Goal: Task Accomplishment & Management: Manage account settings

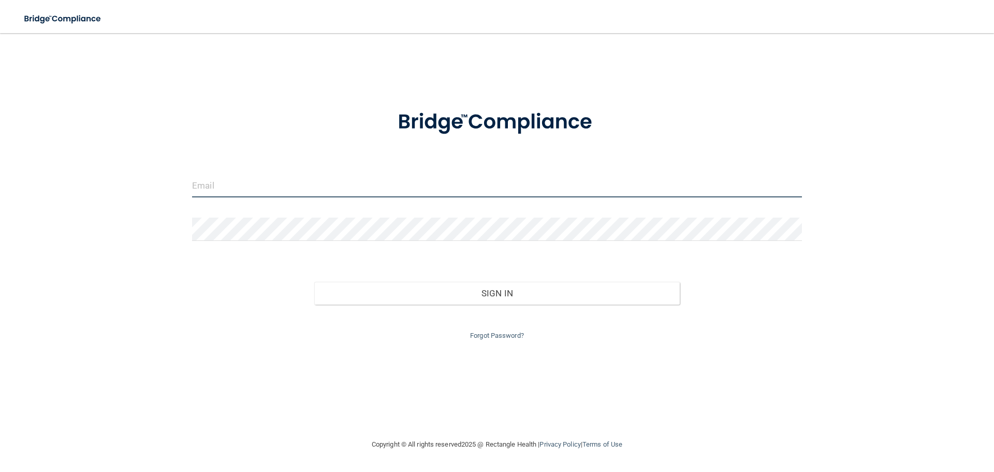
type input "[PERSON_NAME][EMAIL_ADDRESS][DOMAIN_NAME]"
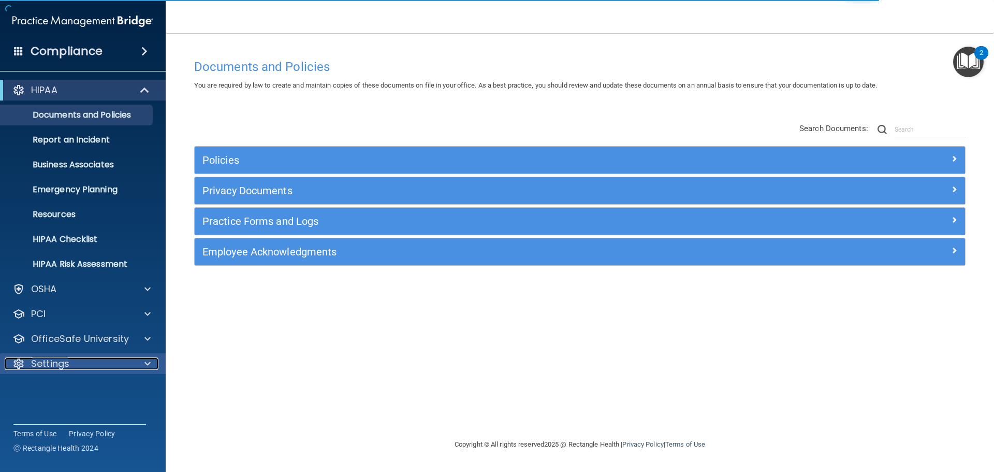
click at [148, 362] on span at bounding box center [147, 363] width 6 height 12
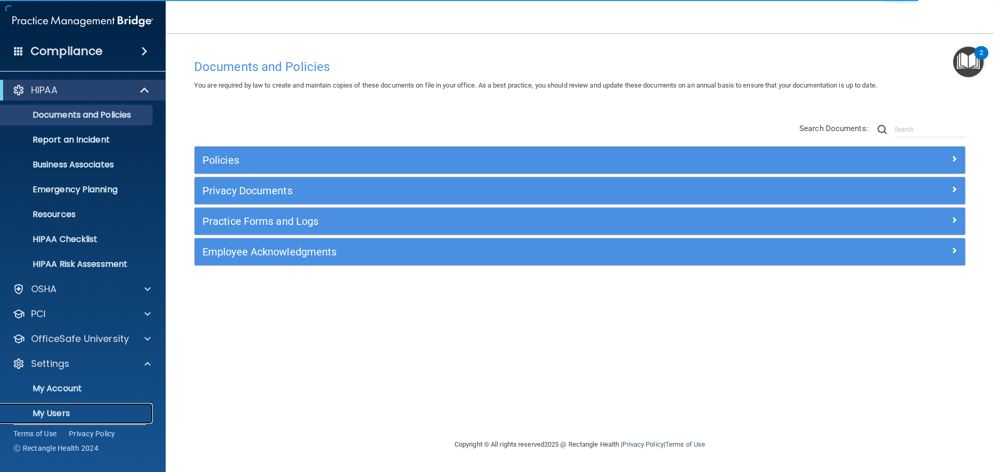
click at [72, 415] on p "My Users" at bounding box center [77, 413] width 141 height 10
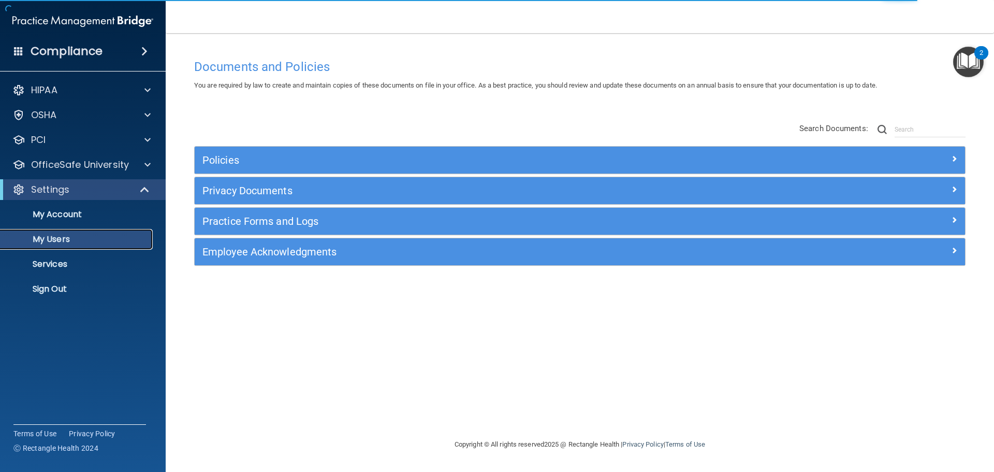
click at [57, 237] on p "My Users" at bounding box center [77, 239] width 141 height 10
select select "20"
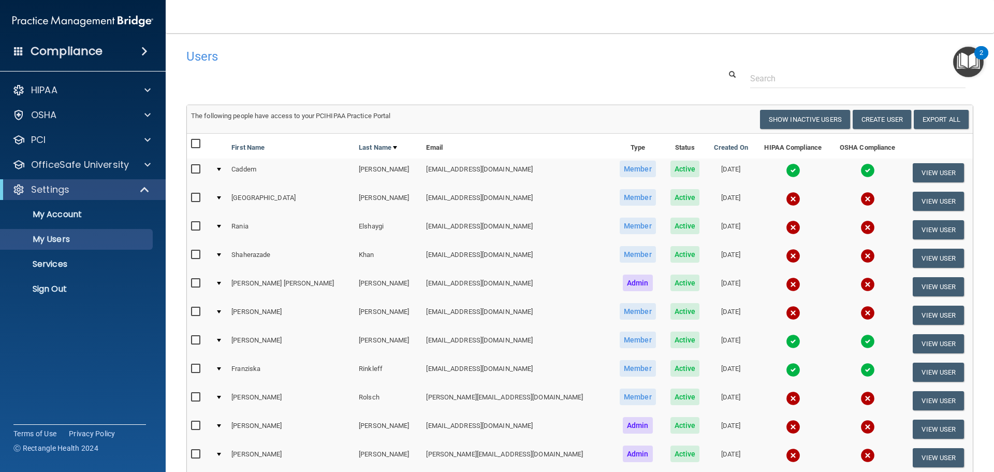
click at [221, 254] on div at bounding box center [219, 254] width 4 height 3
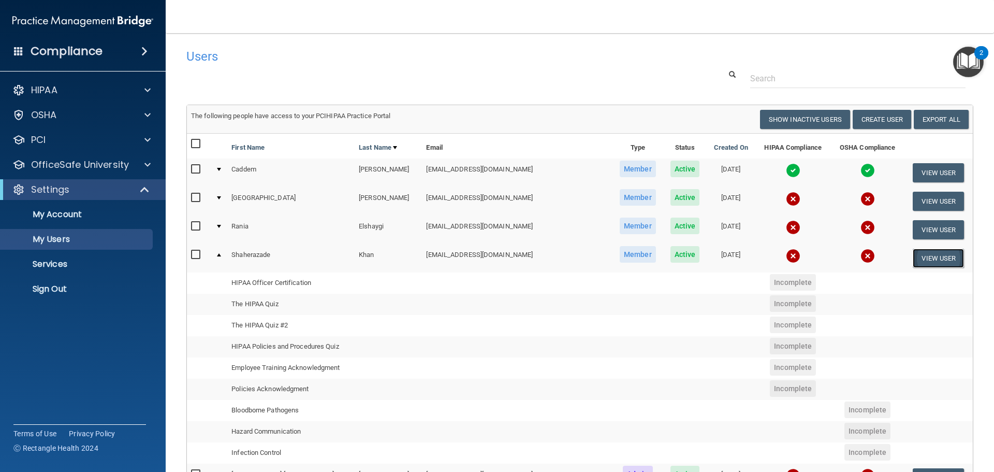
click at [924, 260] on button "View User" at bounding box center [938, 258] width 51 height 19
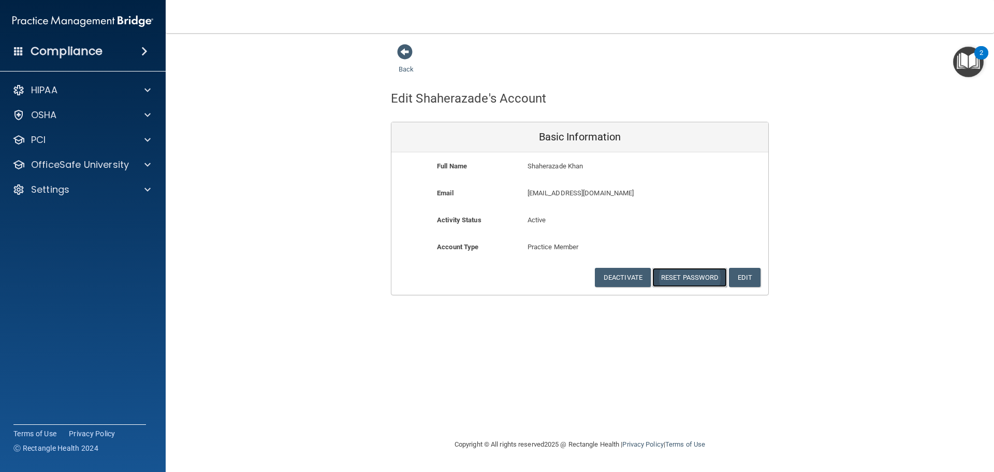
click at [681, 280] on button "Reset Password" at bounding box center [689, 277] width 75 height 19
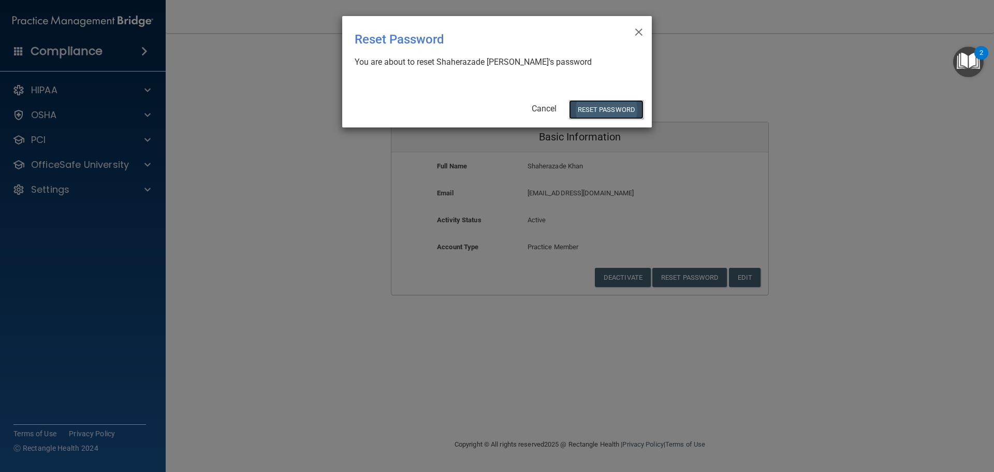
click at [606, 112] on button "Reset Password" at bounding box center [606, 109] width 75 height 19
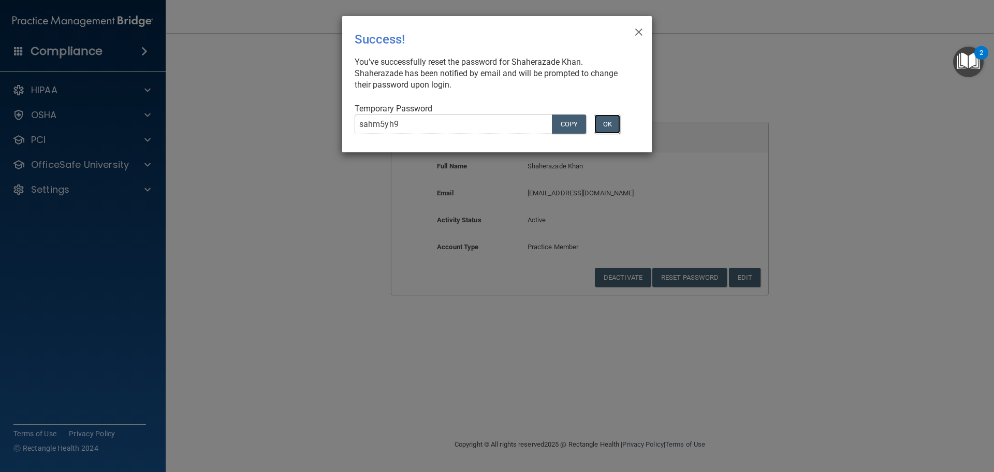
click at [616, 123] on button "OK" at bounding box center [607, 123] width 26 height 19
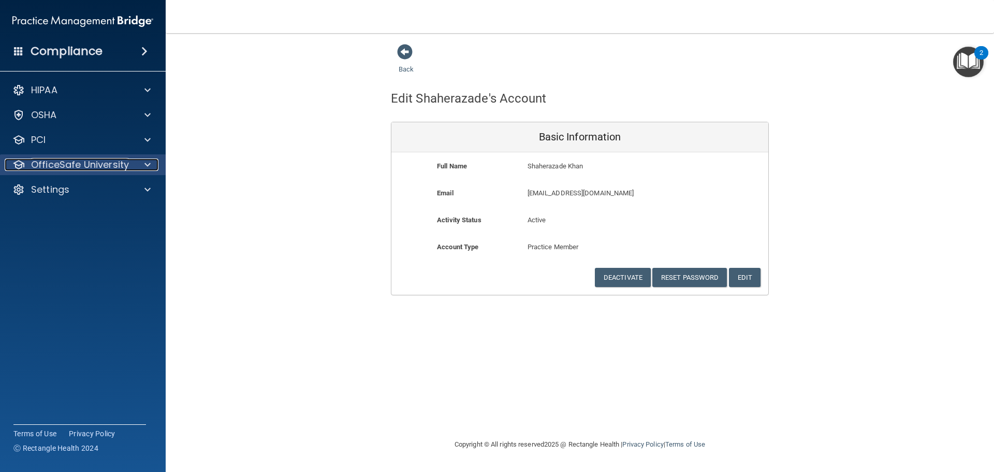
click at [143, 165] on div at bounding box center [146, 164] width 26 height 12
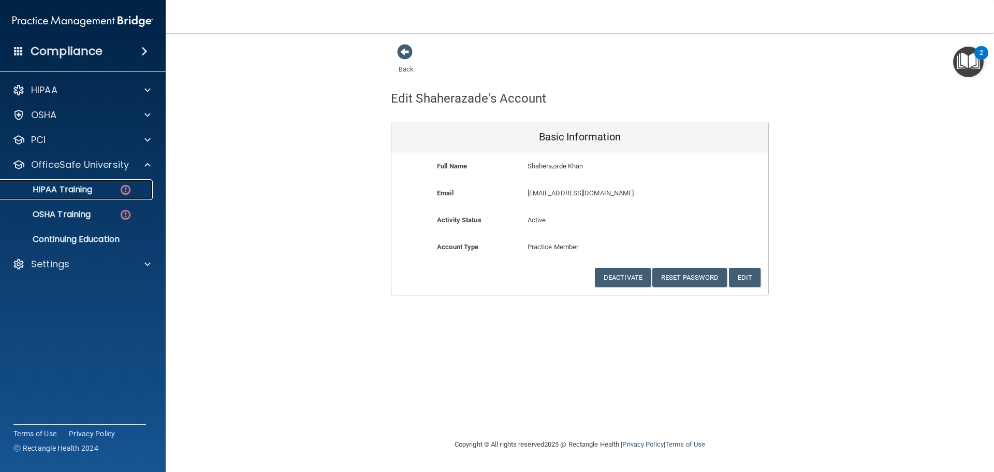
click at [83, 192] on p "HIPAA Training" at bounding box center [49, 189] width 85 height 10
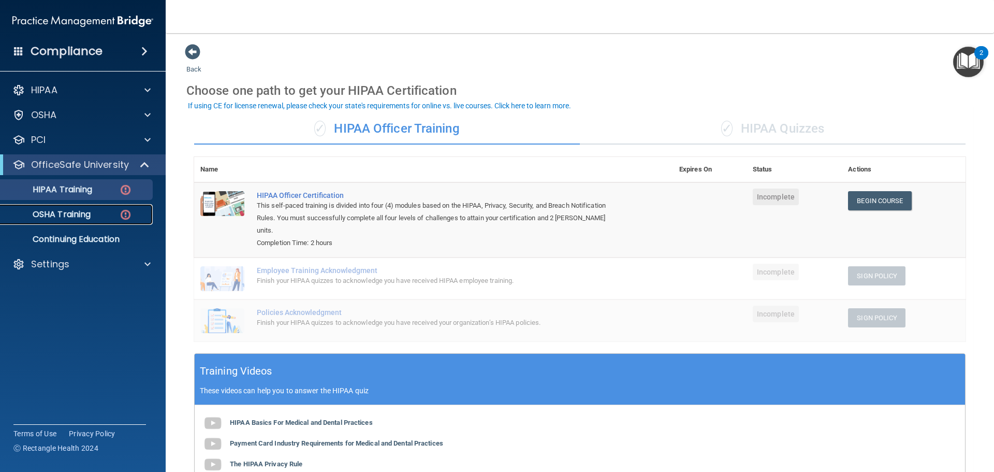
click at [129, 212] on img at bounding box center [125, 214] width 13 height 13
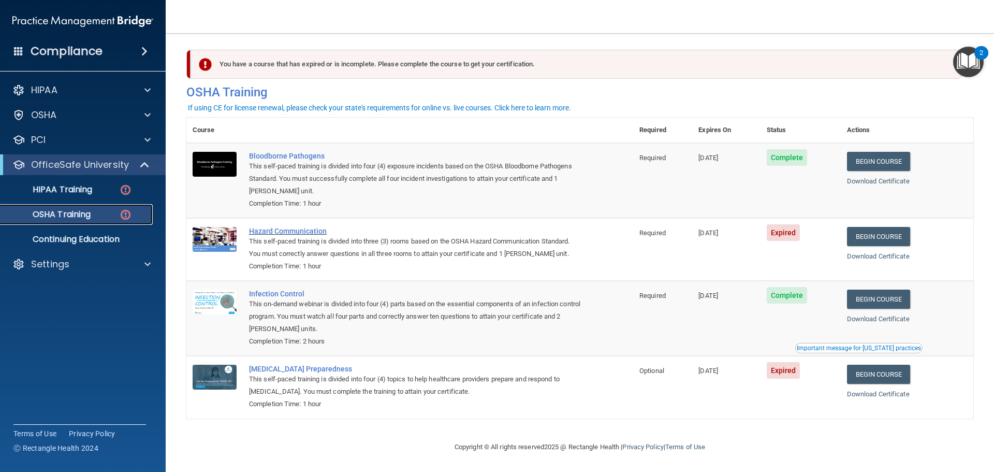
scroll to position [5, 0]
click at [134, 261] on div at bounding box center [146, 264] width 26 height 12
click at [56, 316] on p "My Users" at bounding box center [77, 314] width 141 height 10
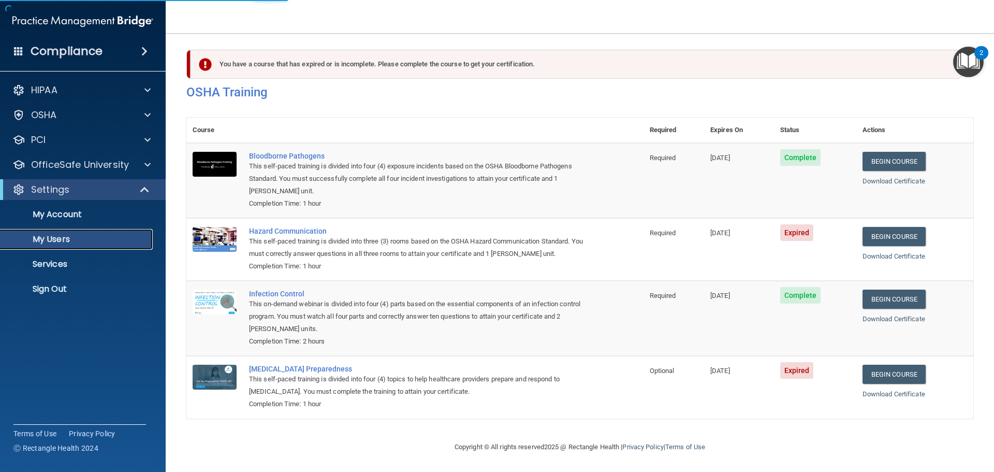
select select "20"
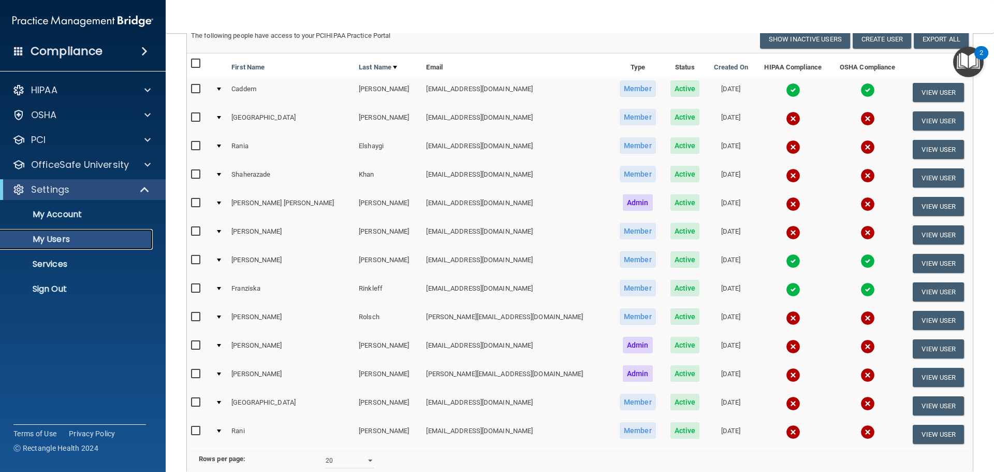
scroll to position [104, 0]
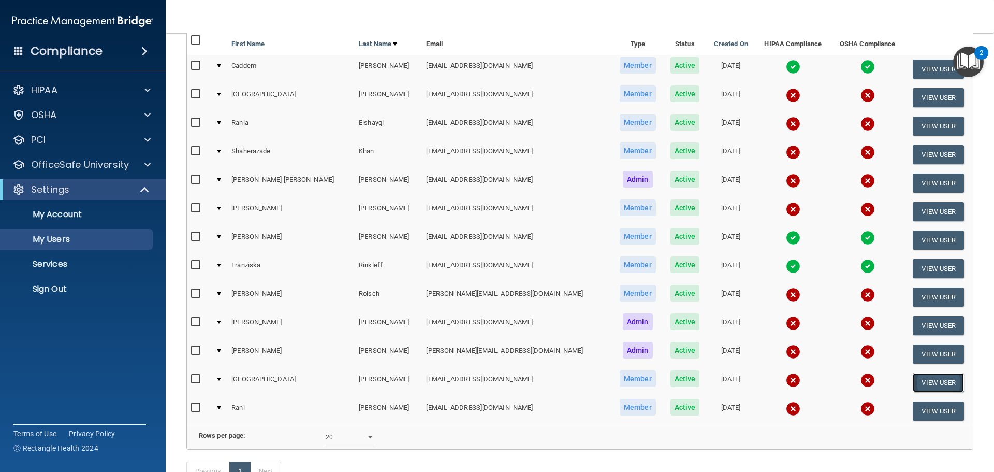
click at [927, 383] on button "View User" at bounding box center [938, 382] width 51 height 19
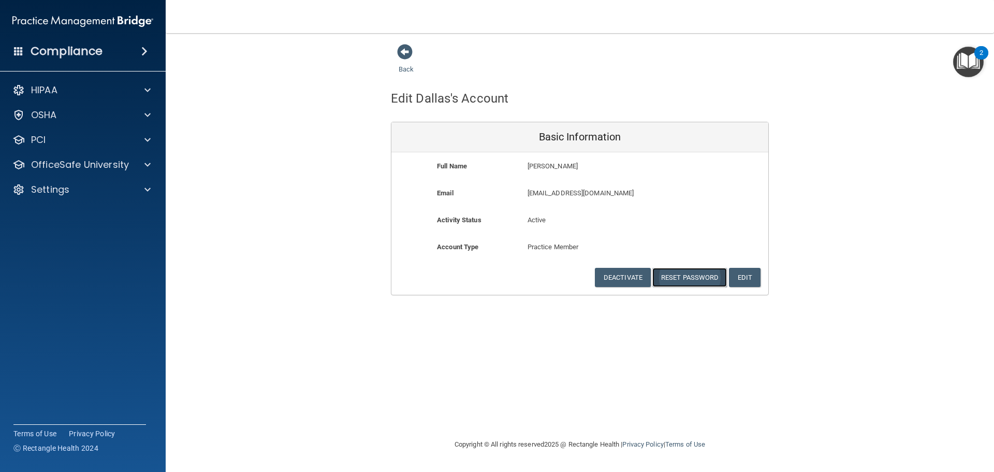
click at [696, 271] on button "Reset Password" at bounding box center [689, 277] width 75 height 19
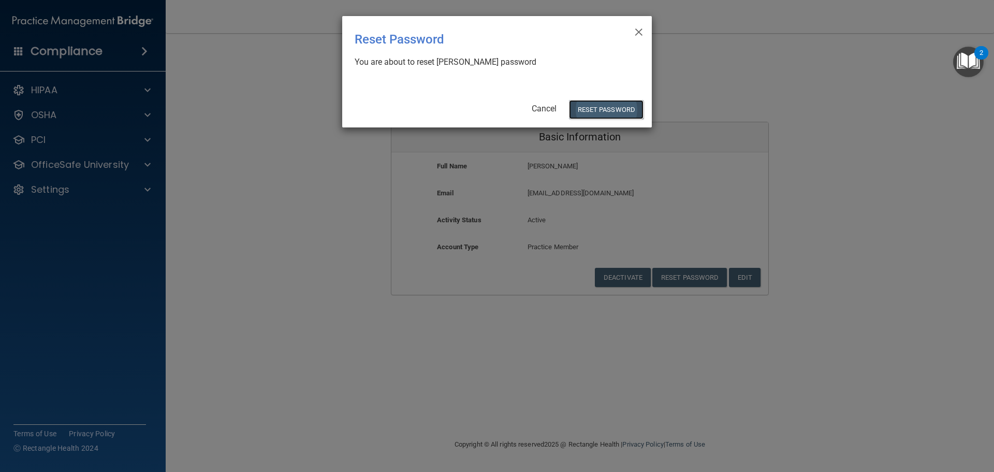
click at [616, 109] on button "Reset Password" at bounding box center [606, 109] width 75 height 19
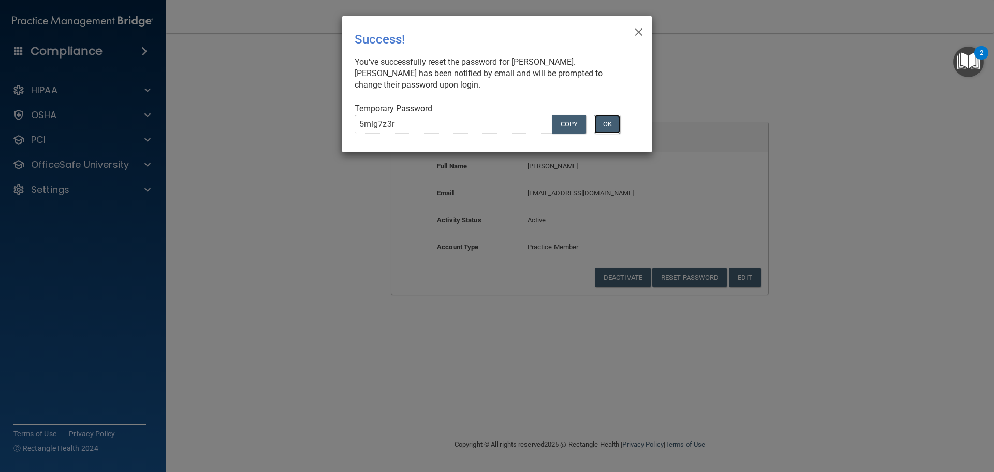
click at [609, 124] on button "OK" at bounding box center [607, 123] width 26 height 19
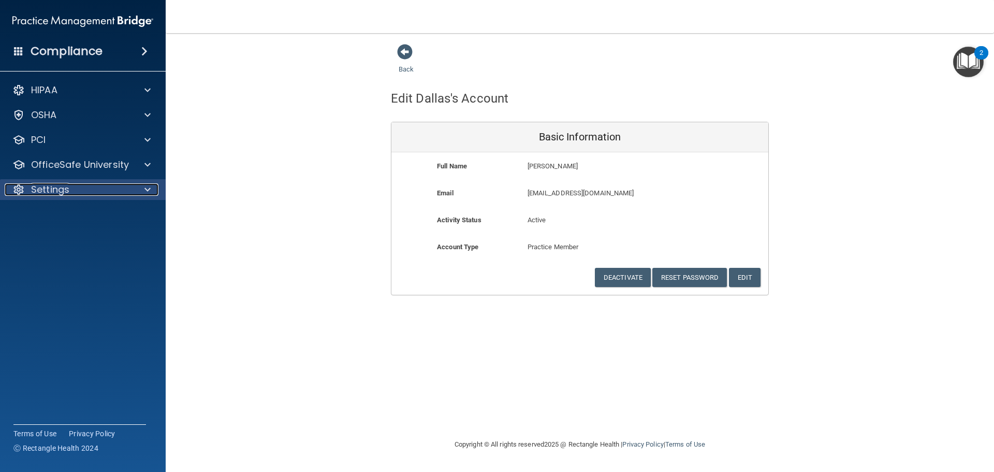
click at [134, 187] on div at bounding box center [146, 189] width 26 height 12
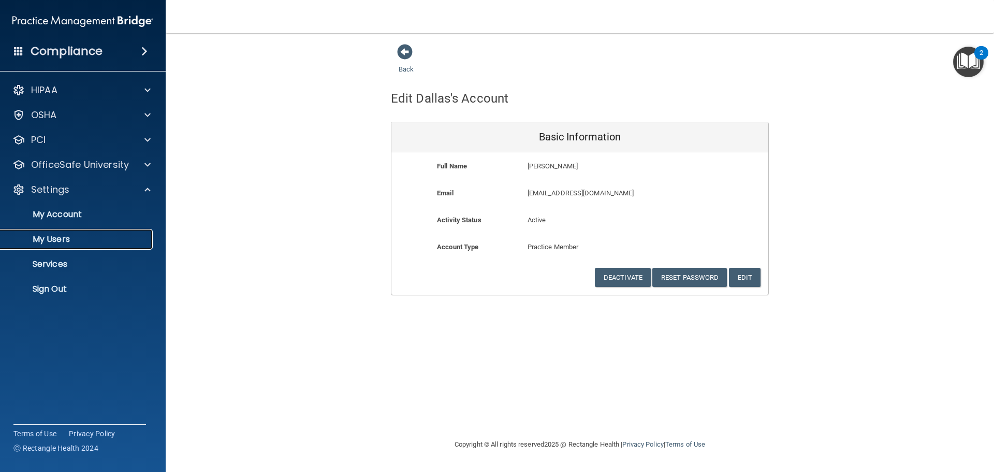
click at [51, 239] on p "My Users" at bounding box center [77, 239] width 141 height 10
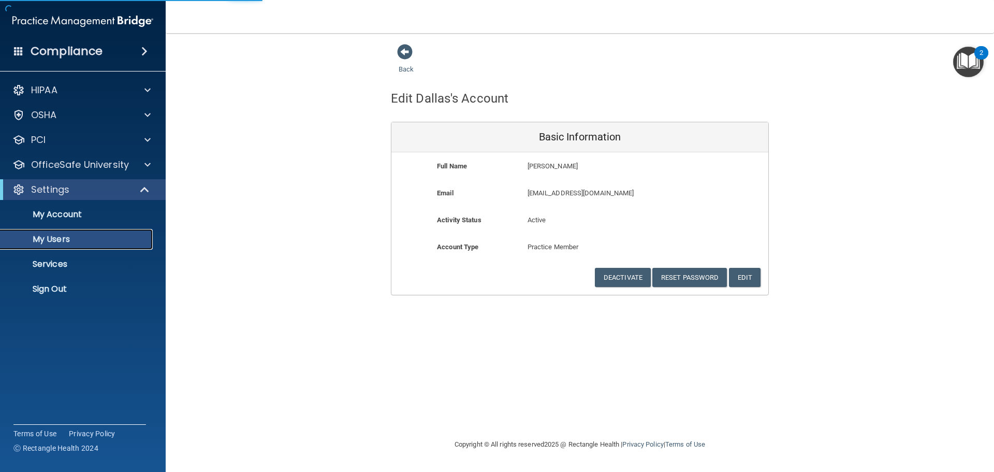
select select "20"
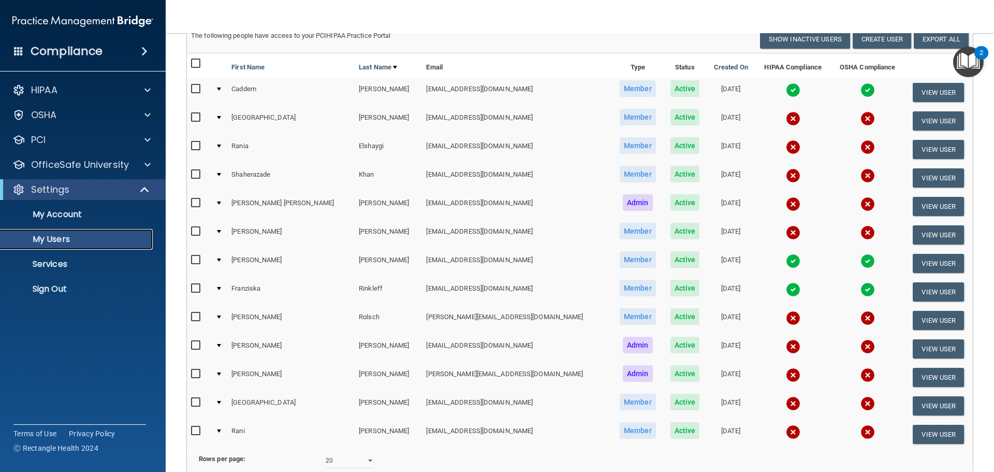
scroll to position [104, 0]
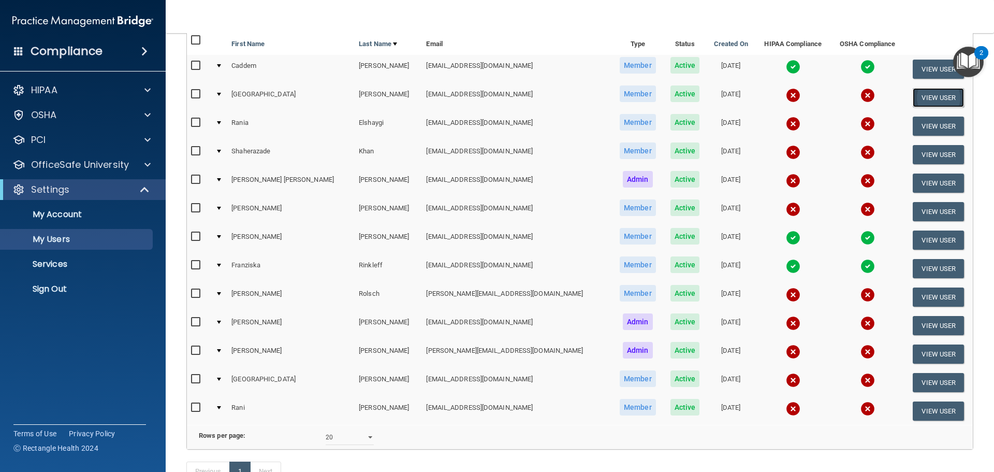
click at [921, 96] on button "View User" at bounding box center [938, 97] width 51 height 19
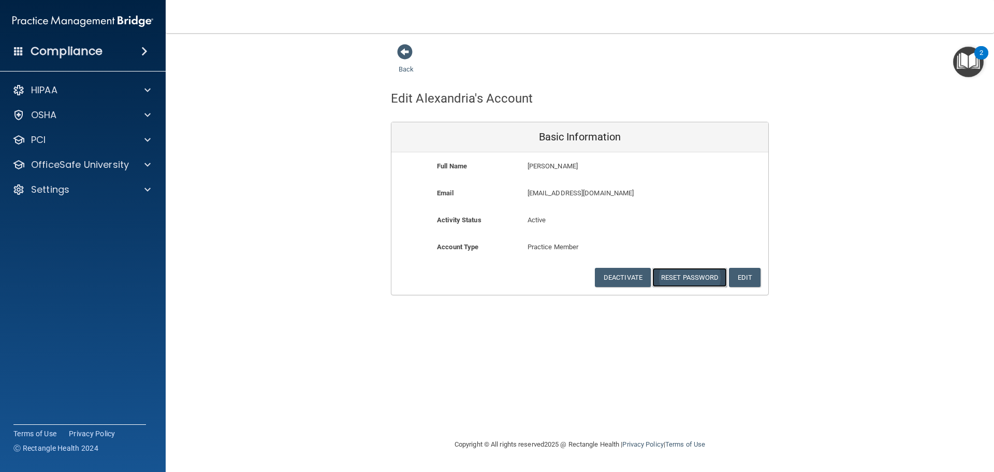
click at [696, 275] on button "Reset Password" at bounding box center [689, 277] width 75 height 19
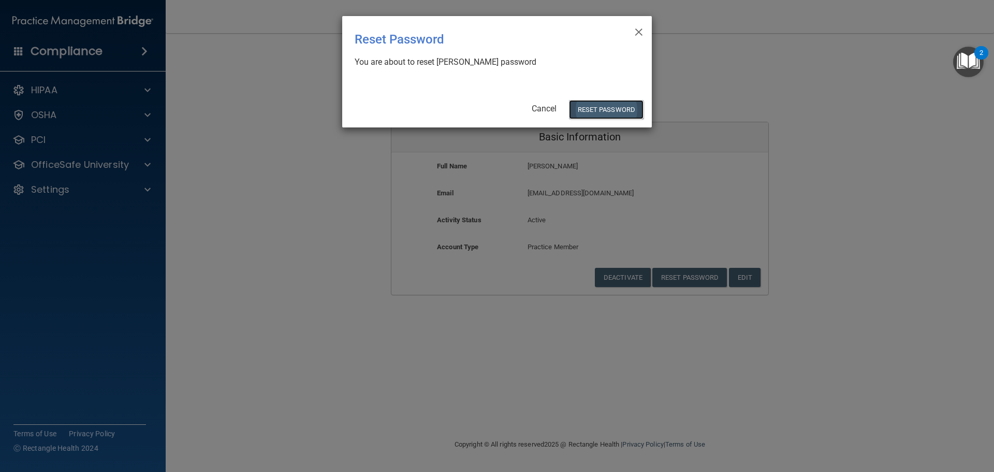
click at [609, 104] on button "Reset Password" at bounding box center [606, 109] width 75 height 19
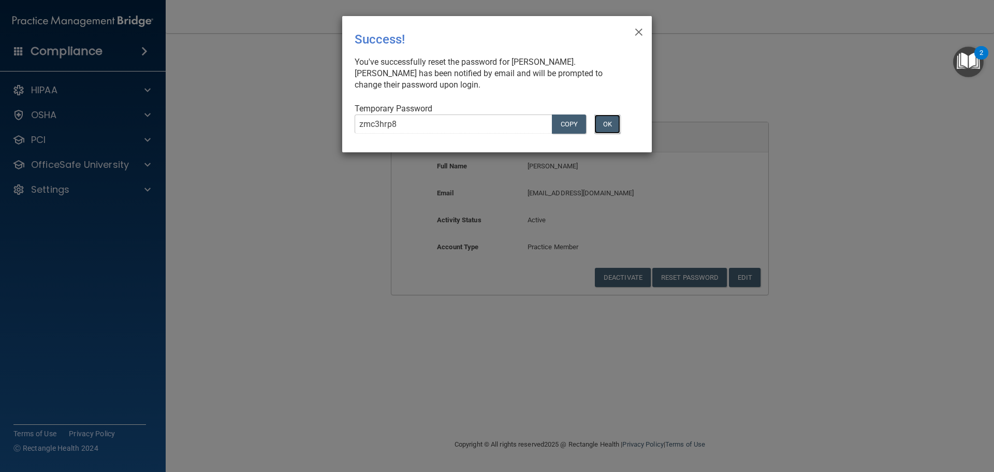
click at [613, 124] on button "OK" at bounding box center [607, 123] width 26 height 19
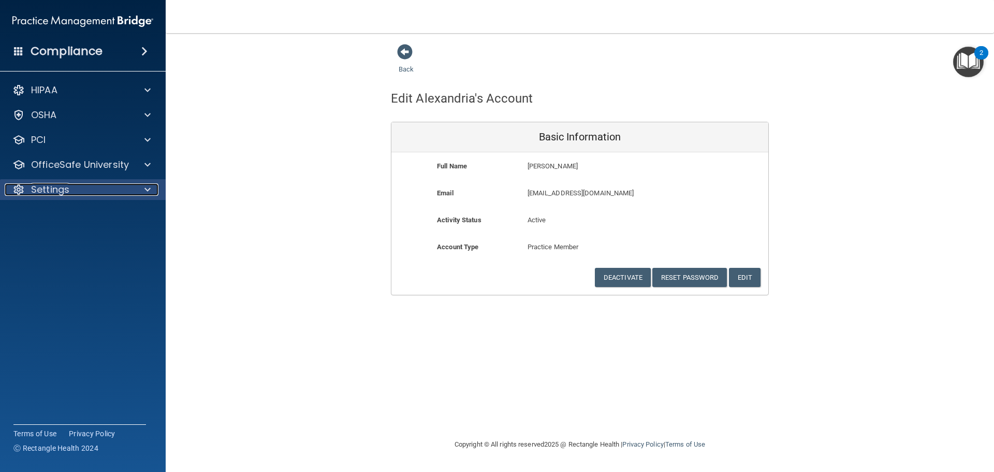
click at [142, 191] on div at bounding box center [146, 189] width 26 height 12
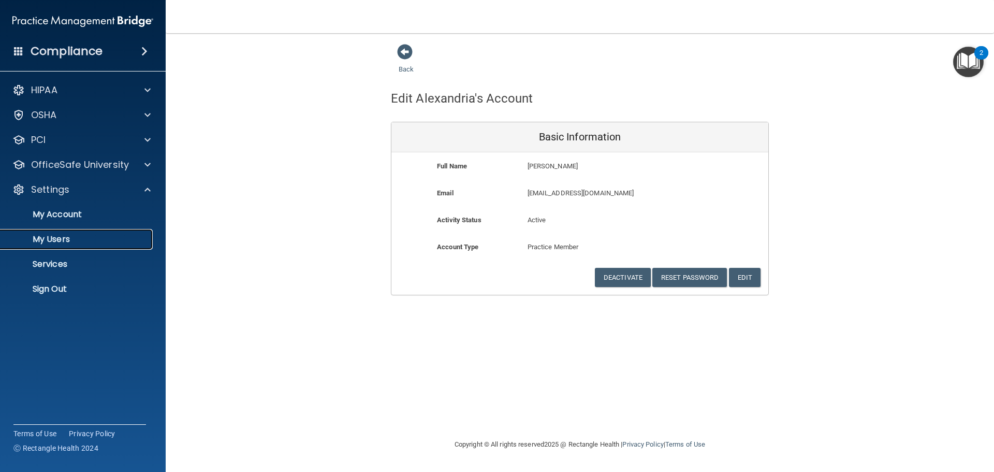
click at [57, 238] on p "My Users" at bounding box center [77, 239] width 141 height 10
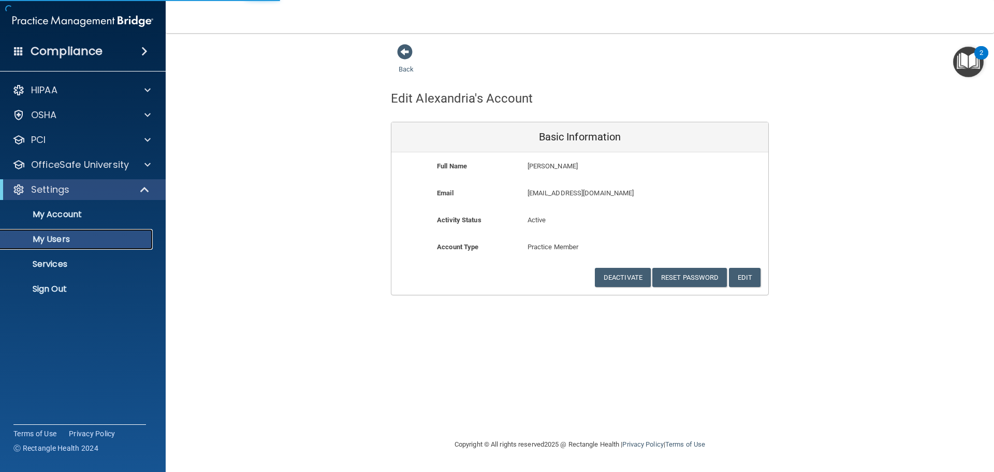
select select "20"
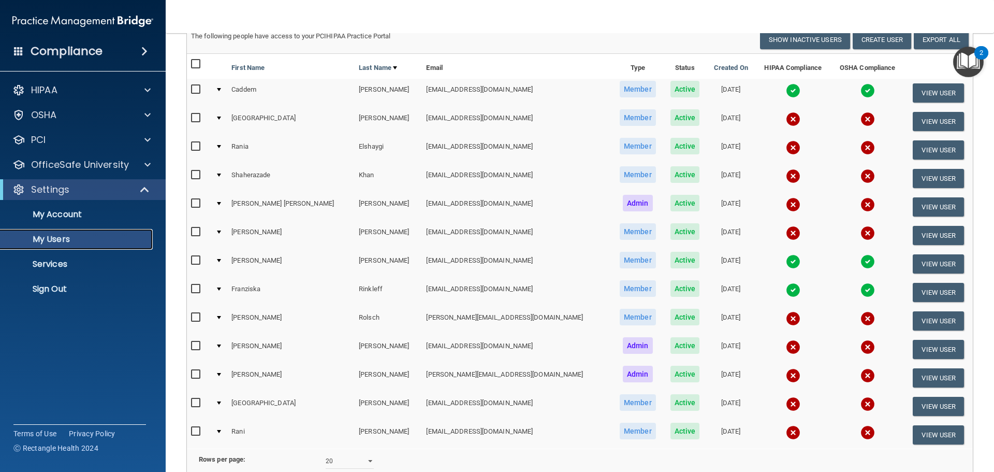
scroll to position [104, 0]
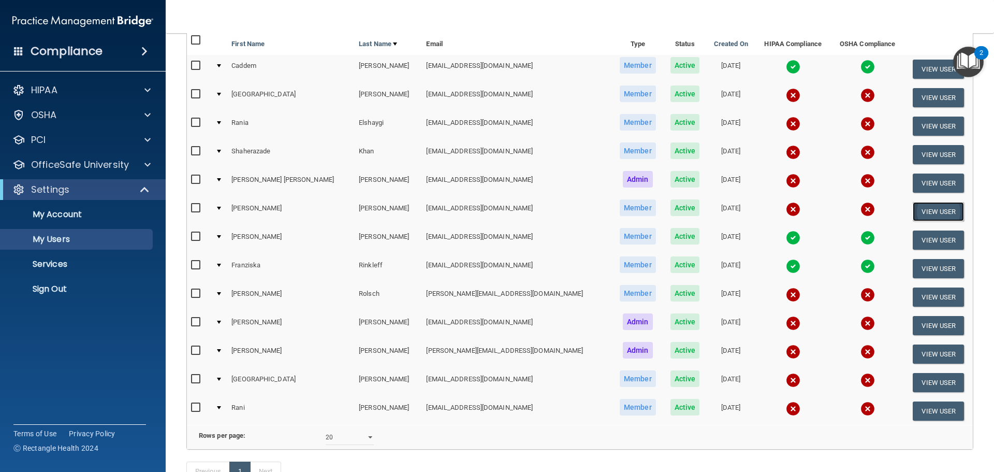
click at [924, 212] on button "View User" at bounding box center [938, 211] width 51 height 19
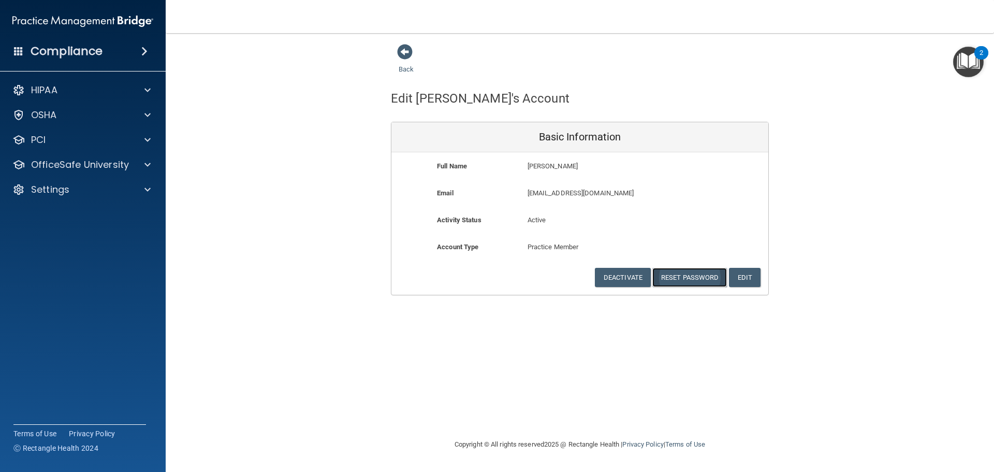
click at [697, 279] on button "Reset Password" at bounding box center [689, 277] width 75 height 19
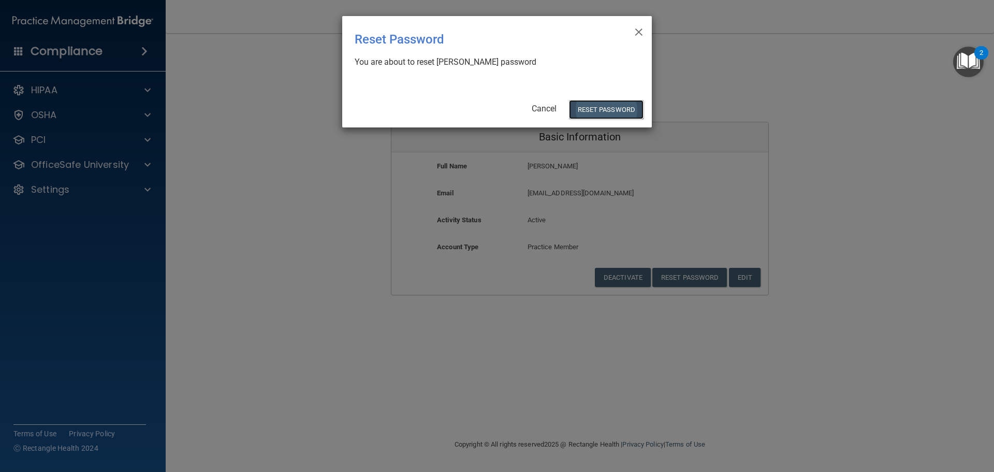
click at [611, 110] on button "Reset Password" at bounding box center [606, 109] width 75 height 19
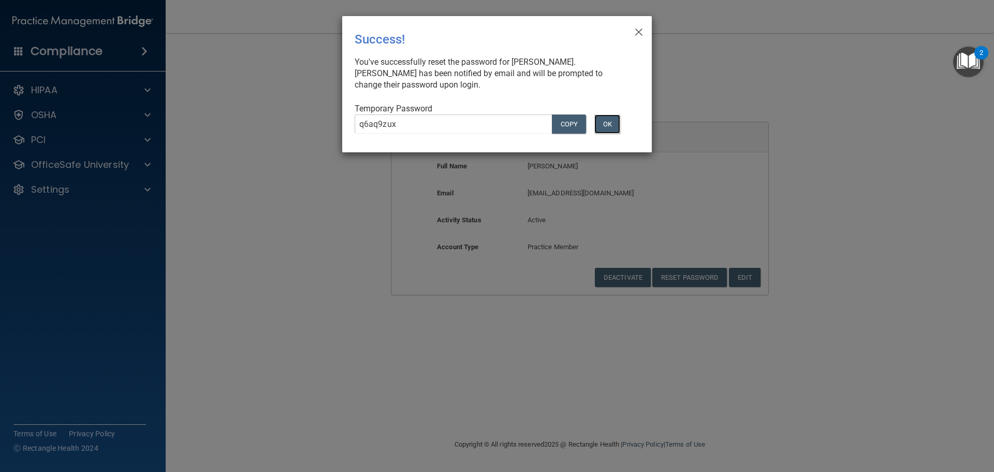
click at [610, 126] on button "OK" at bounding box center [607, 123] width 26 height 19
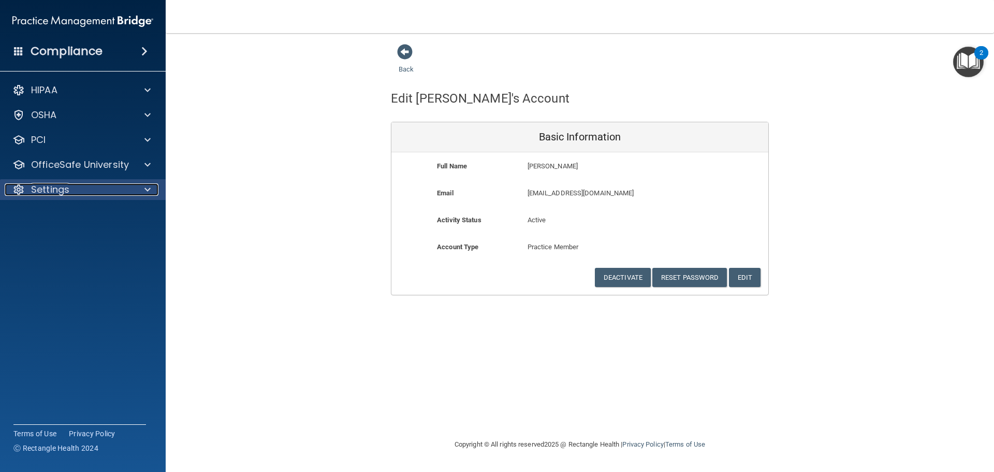
click at [156, 192] on div at bounding box center [146, 189] width 26 height 12
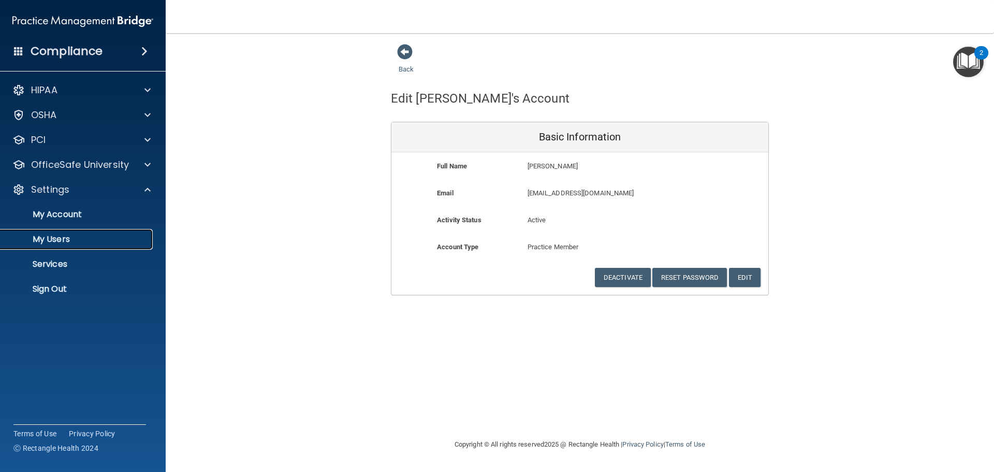
click at [65, 242] on p "My Users" at bounding box center [77, 239] width 141 height 10
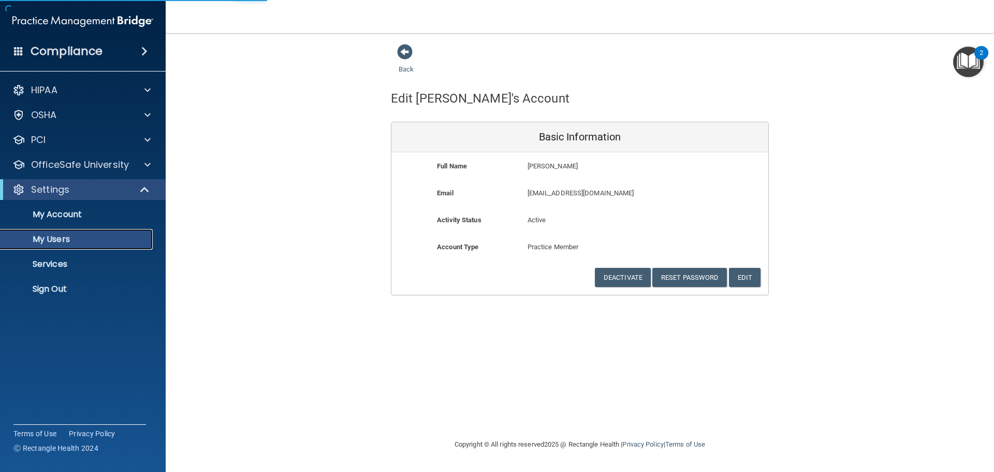
select select "20"
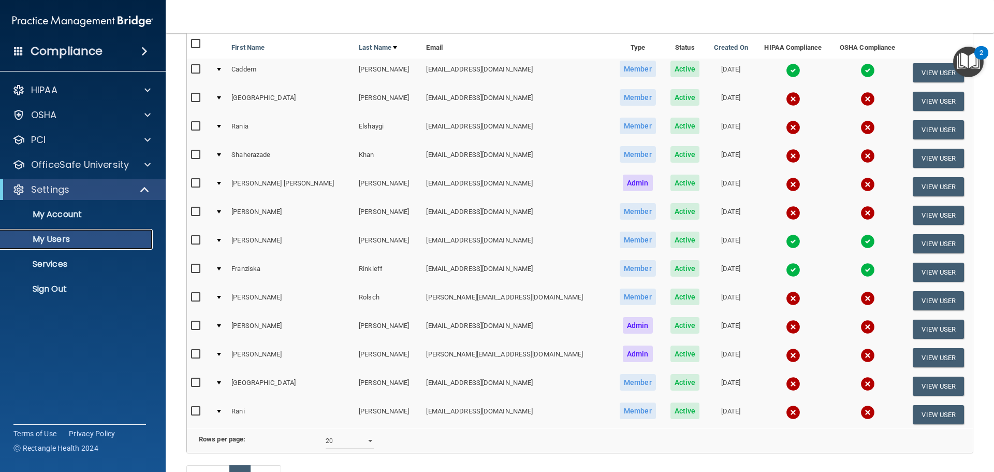
scroll to position [82, 0]
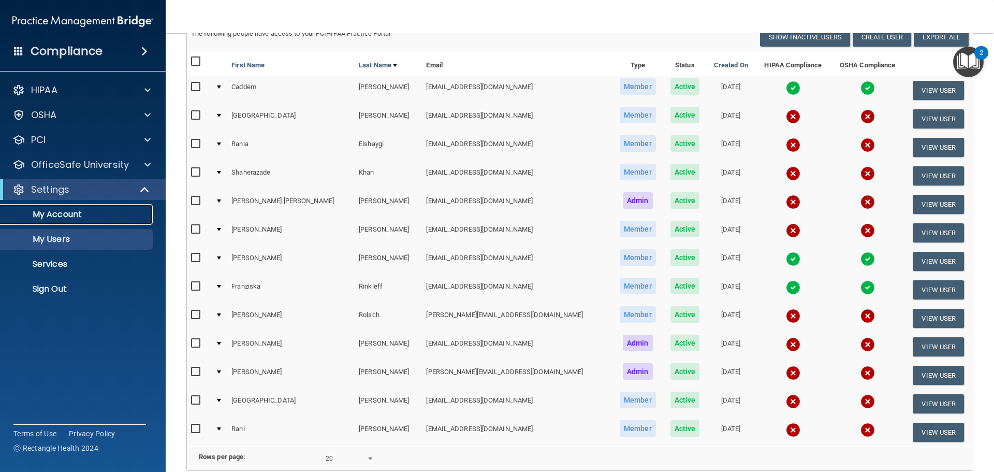
click at [71, 213] on p "My Account" at bounding box center [77, 214] width 141 height 10
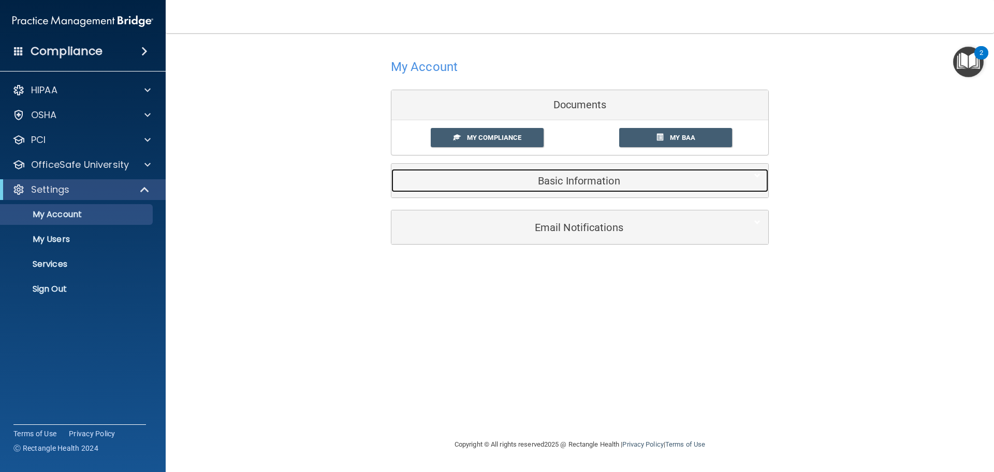
click at [583, 188] on div "Basic Information" at bounding box center [563, 180] width 345 height 23
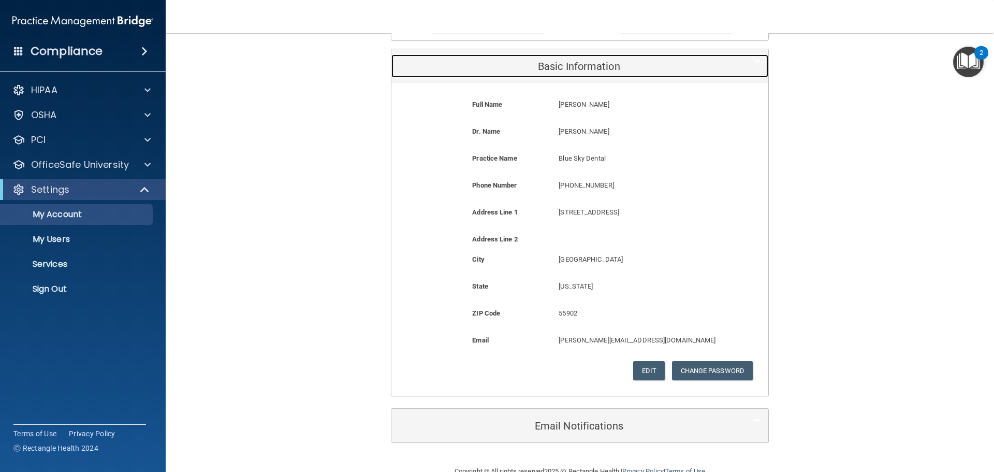
scroll to position [139, 0]
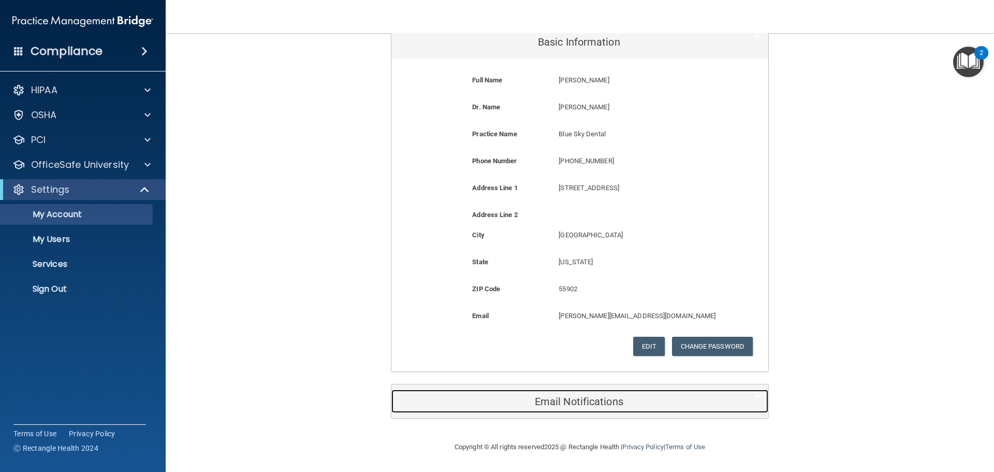
click at [589, 399] on h5 "Email Notifications" at bounding box center [564, 401] width 330 height 11
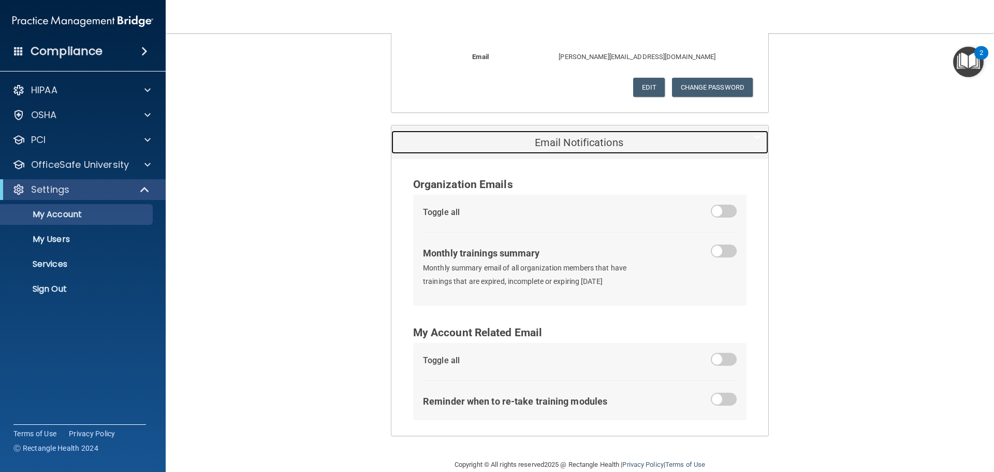
scroll to position [415, 0]
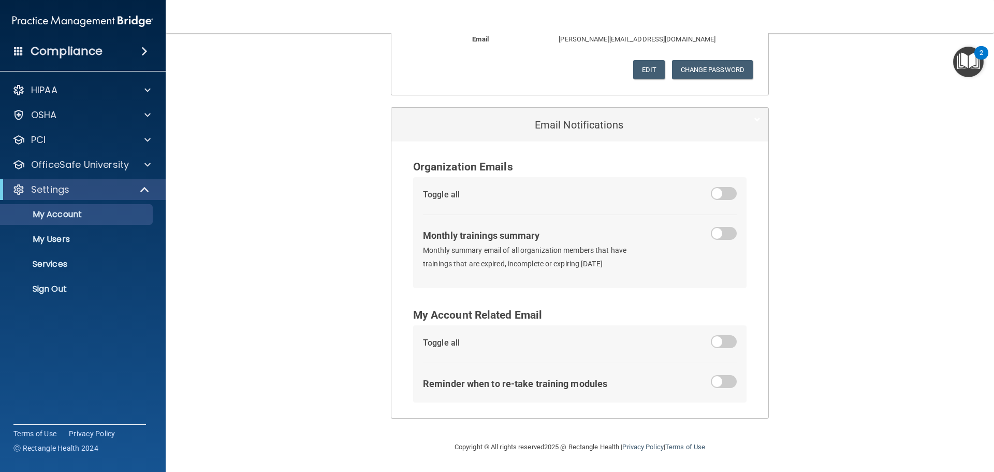
click at [711, 383] on span at bounding box center [724, 381] width 26 height 13
click at [717, 383] on input "checkbox" at bounding box center [717, 383] width 0 height 0
click at [711, 347] on label at bounding box center [724, 341] width 26 height 13
click at [717, 343] on input "checkbox" at bounding box center [717, 343] width 0 height 0
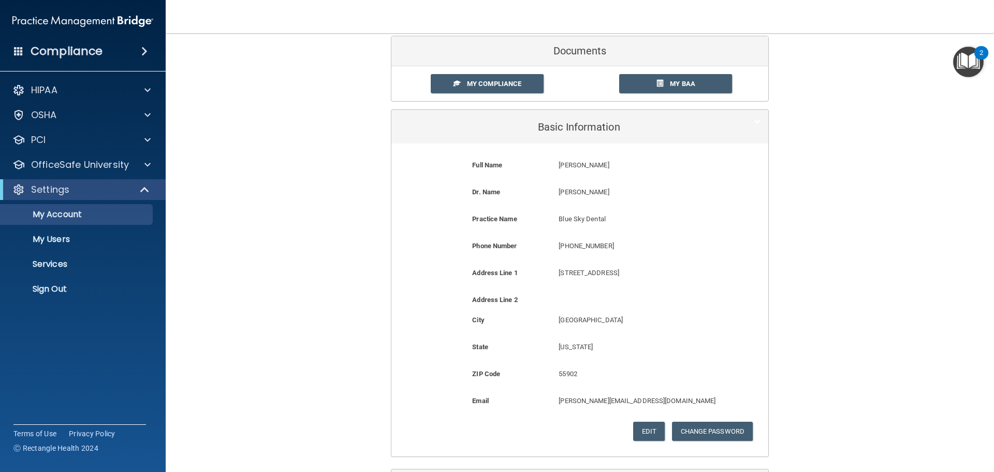
scroll to position [0, 0]
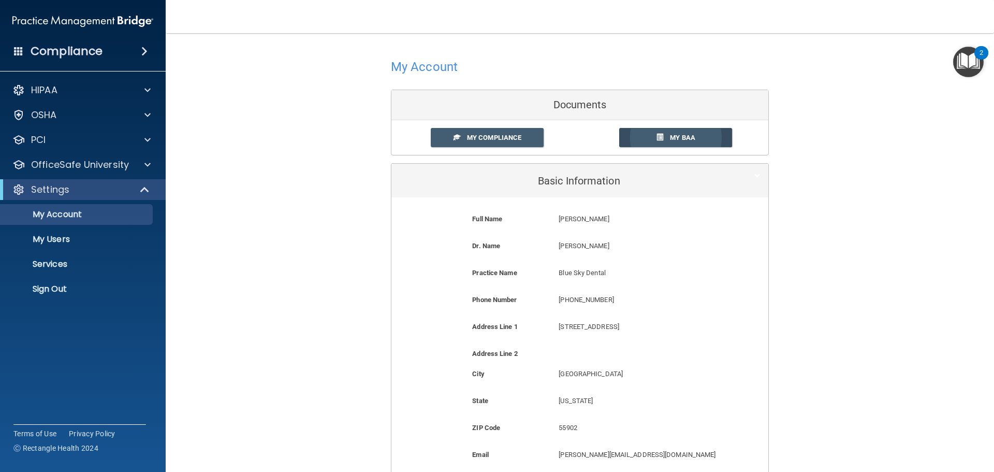
click at [685, 136] on span "My BAA" at bounding box center [682, 138] width 25 height 8
click at [518, 141] on span "My Compliance" at bounding box center [494, 138] width 54 height 8
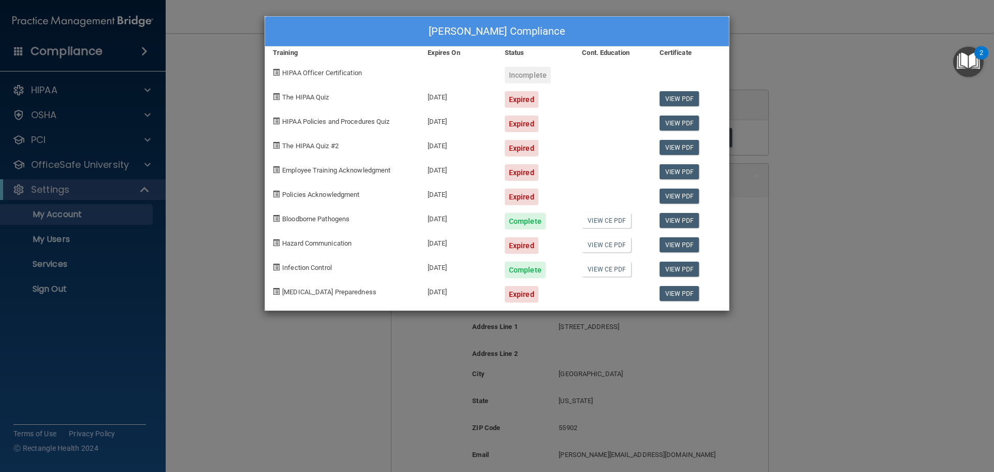
click at [235, 123] on div "[PERSON_NAME] Compliance Training Expires On Status Cont. Education Certificate…" at bounding box center [497, 236] width 994 height 472
